Goal: Task Accomplishment & Management: Use online tool/utility

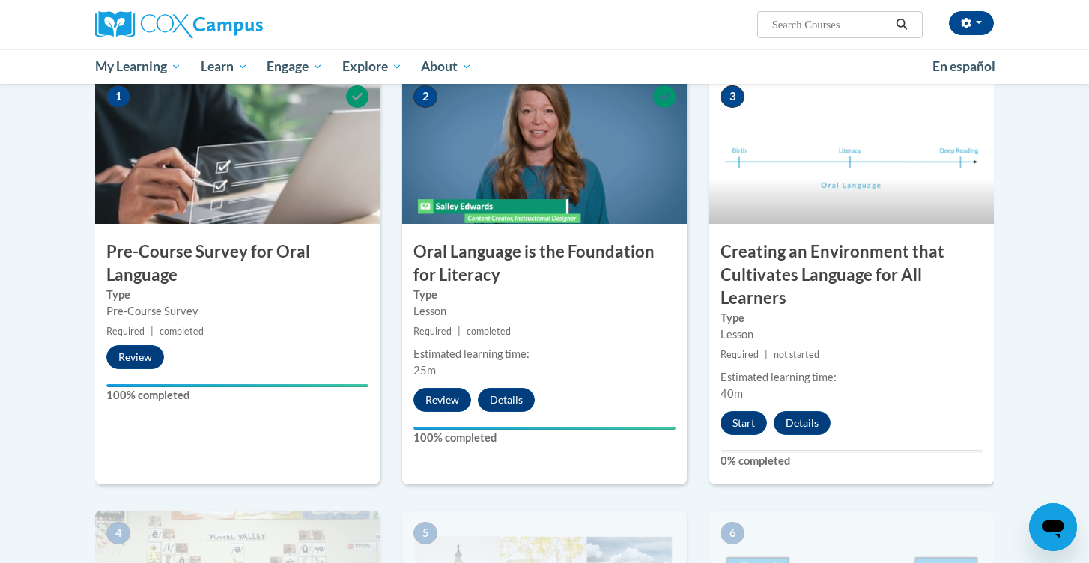
scroll to position [346, 0]
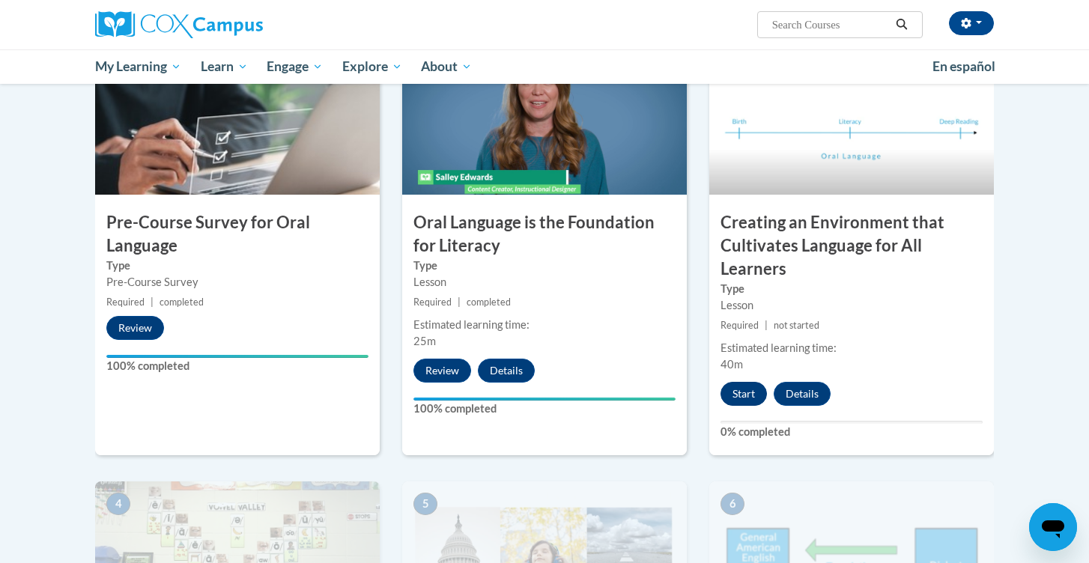
click at [749, 394] on button "Start" at bounding box center [744, 394] width 46 height 24
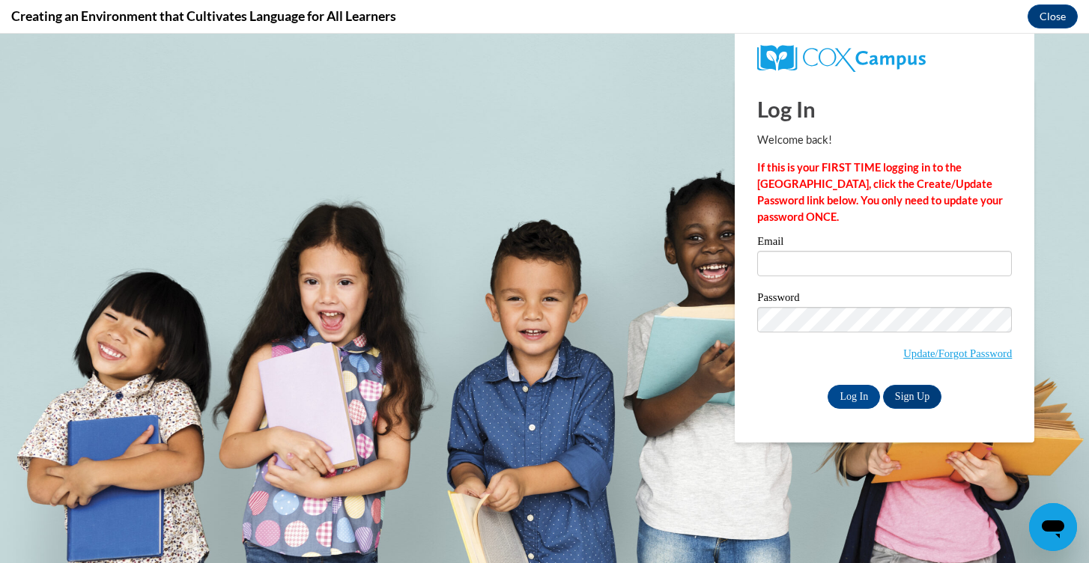
scroll to position [0, 0]
type input "[EMAIL_ADDRESS][DOMAIN_NAME]"
click at [853, 394] on input "Log In" at bounding box center [854, 397] width 52 height 24
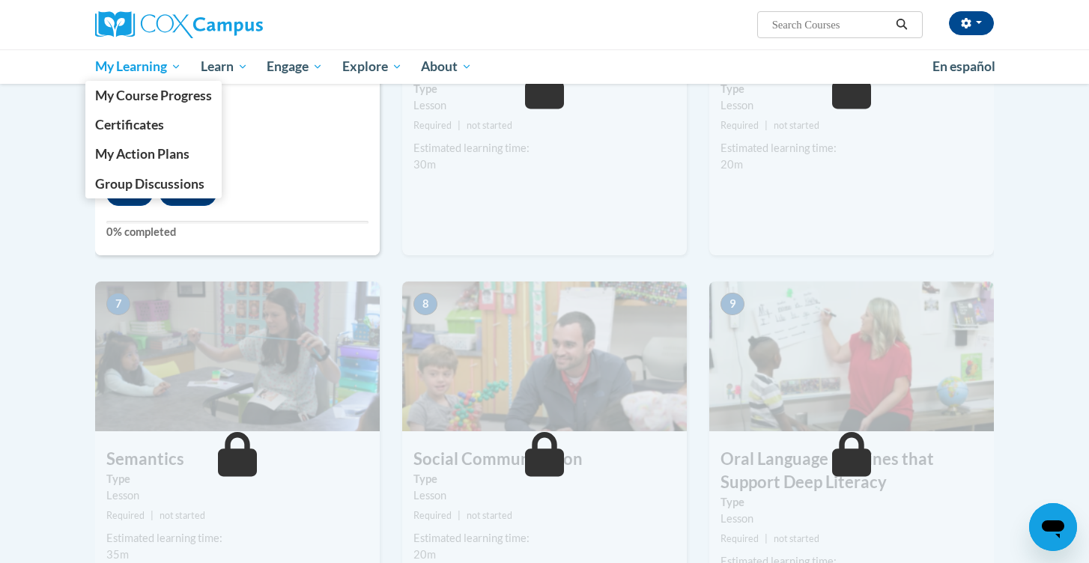
scroll to position [936, 0]
